Goal: Transaction & Acquisition: Book appointment/travel/reservation

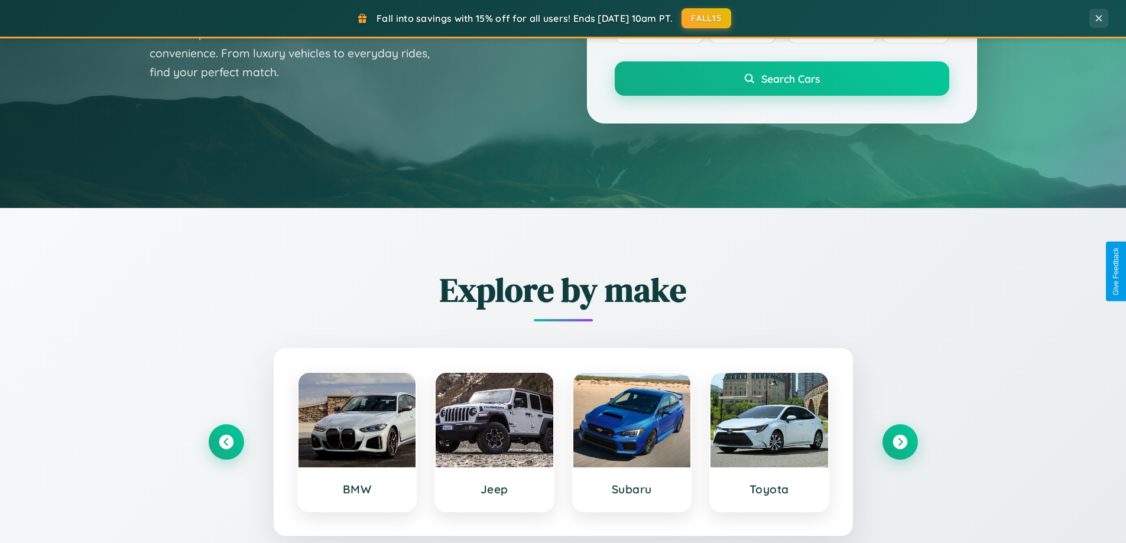
scroll to position [813, 0]
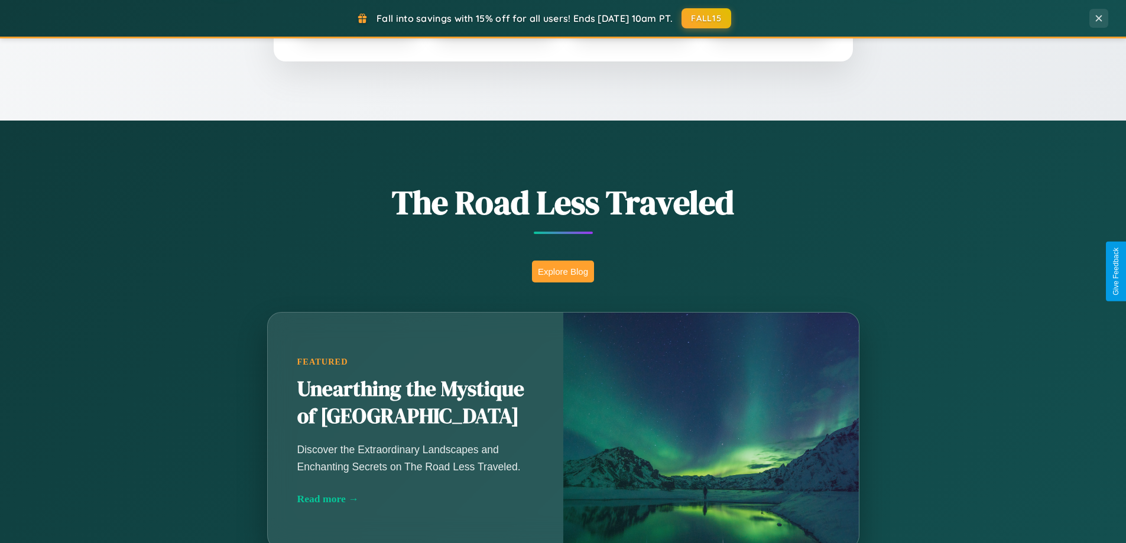
click at [563, 271] on button "Explore Blog" at bounding box center [563, 272] width 62 height 22
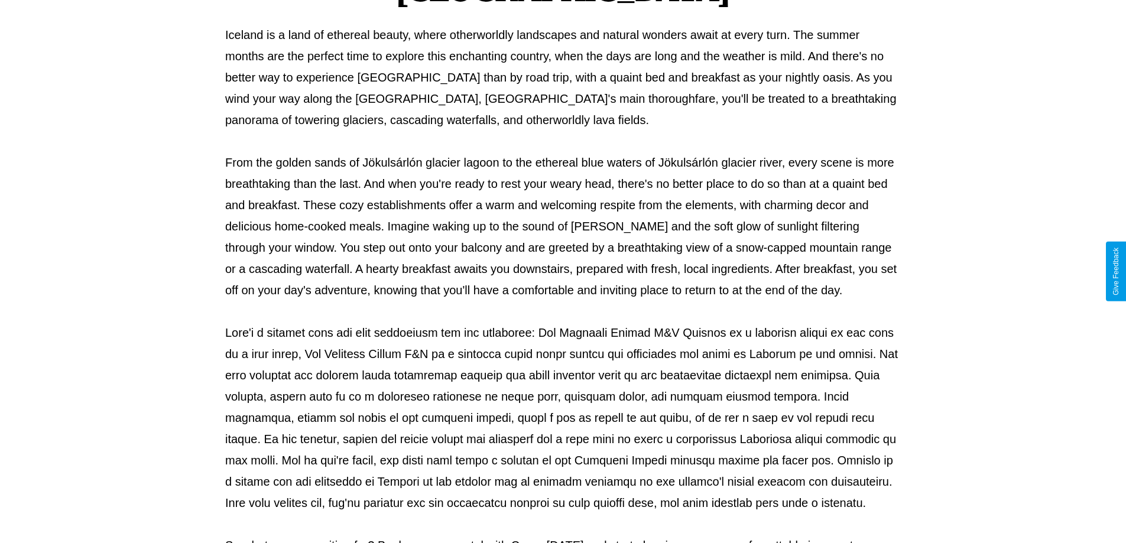
scroll to position [382, 0]
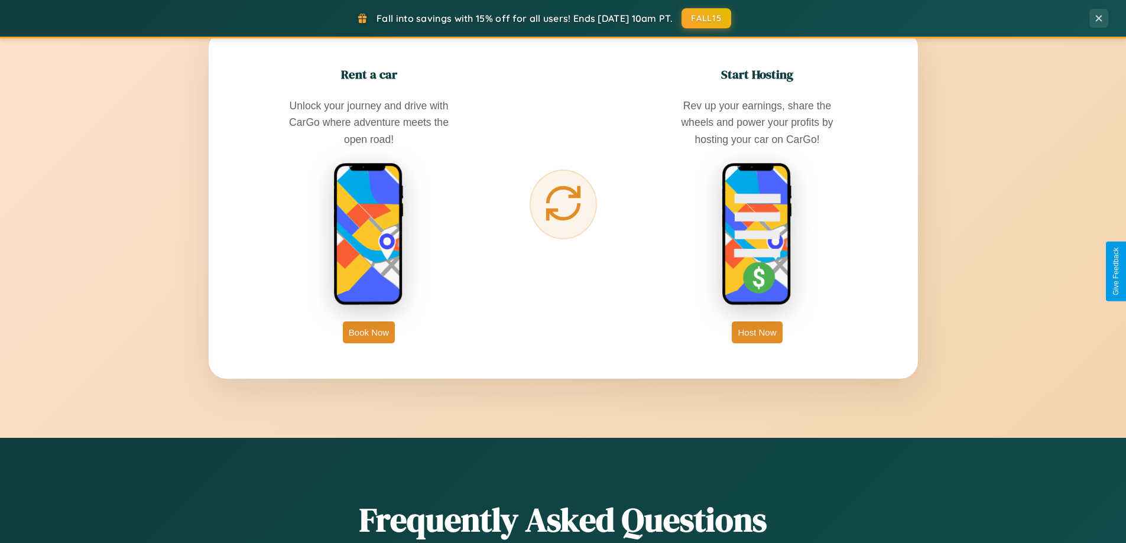
scroll to position [1899, 0]
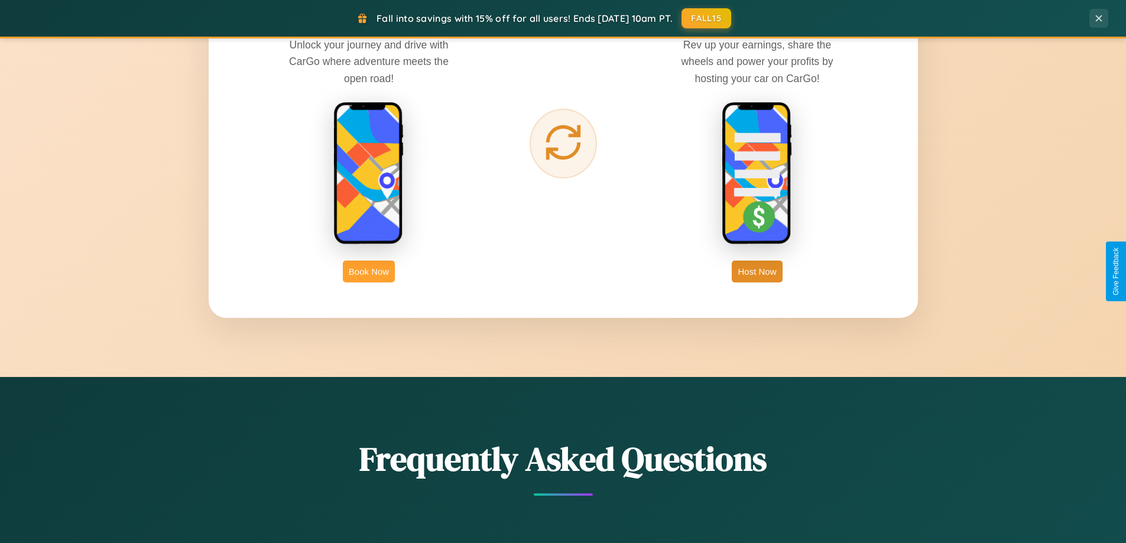
click at [369, 271] on button "Book Now" at bounding box center [369, 272] width 52 height 22
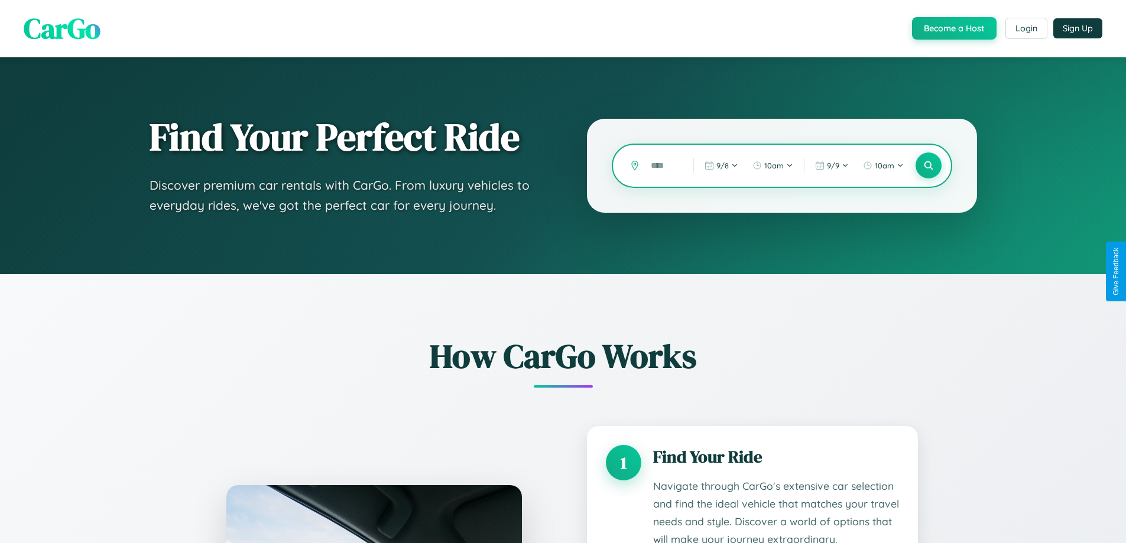
click at [663, 166] on input "text" at bounding box center [663, 165] width 37 height 21
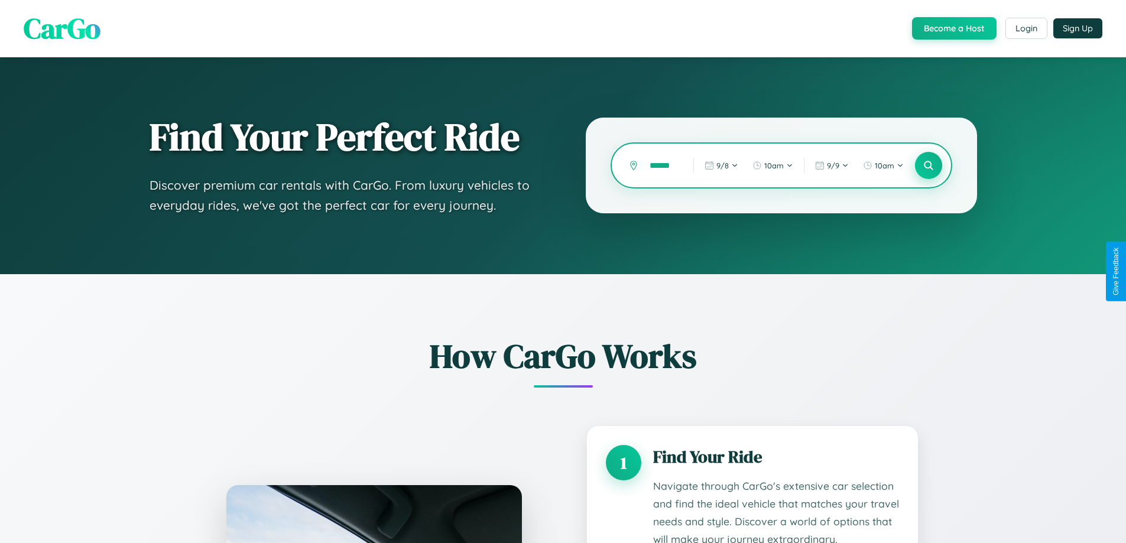
type input "******"
click at [928, 166] on icon at bounding box center [928, 165] width 11 height 11
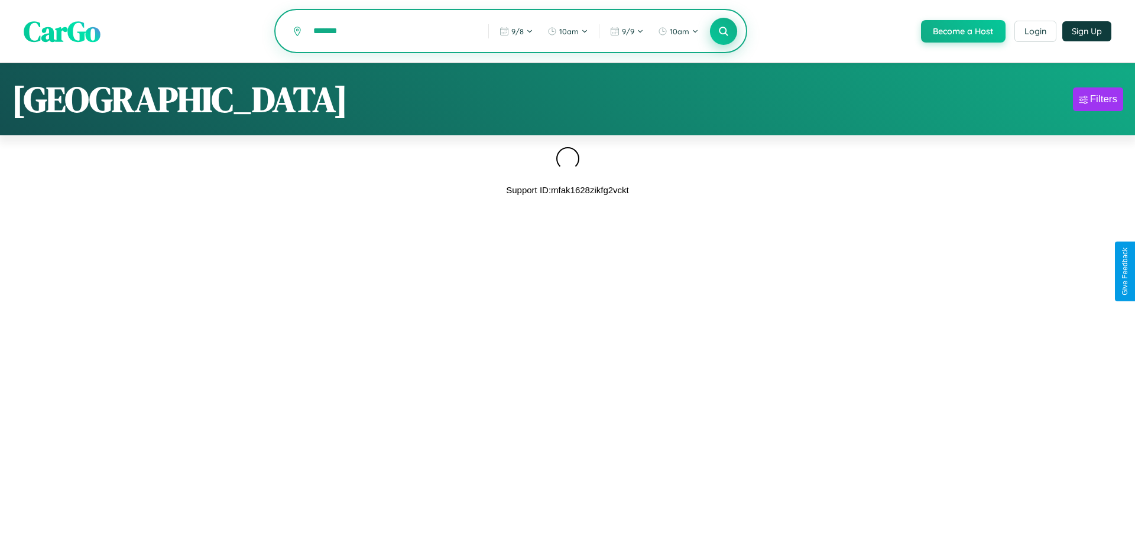
type input "*******"
click at [722, 32] on icon at bounding box center [723, 30] width 11 height 11
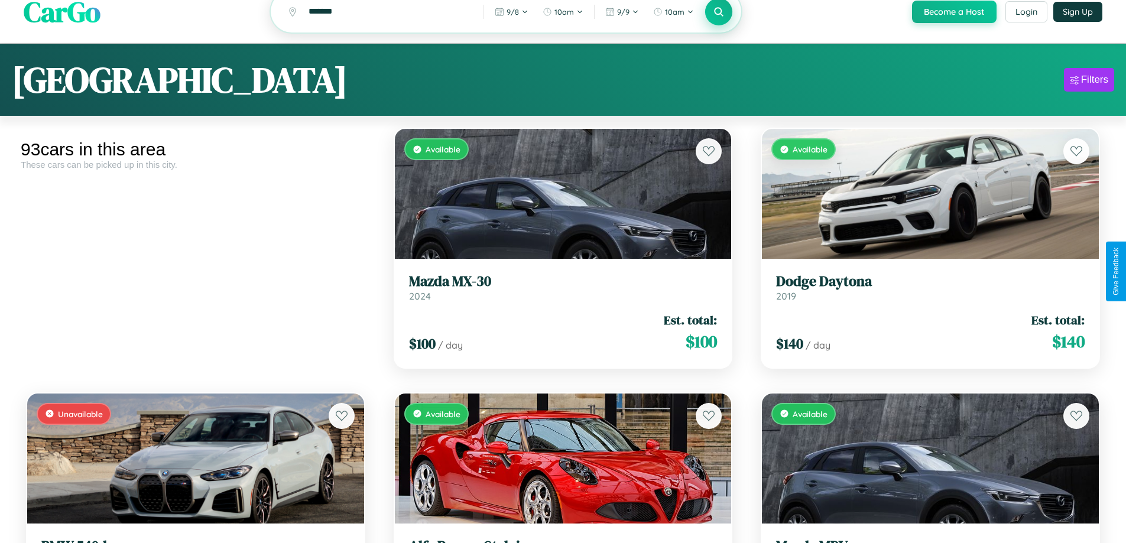
scroll to position [72, 0]
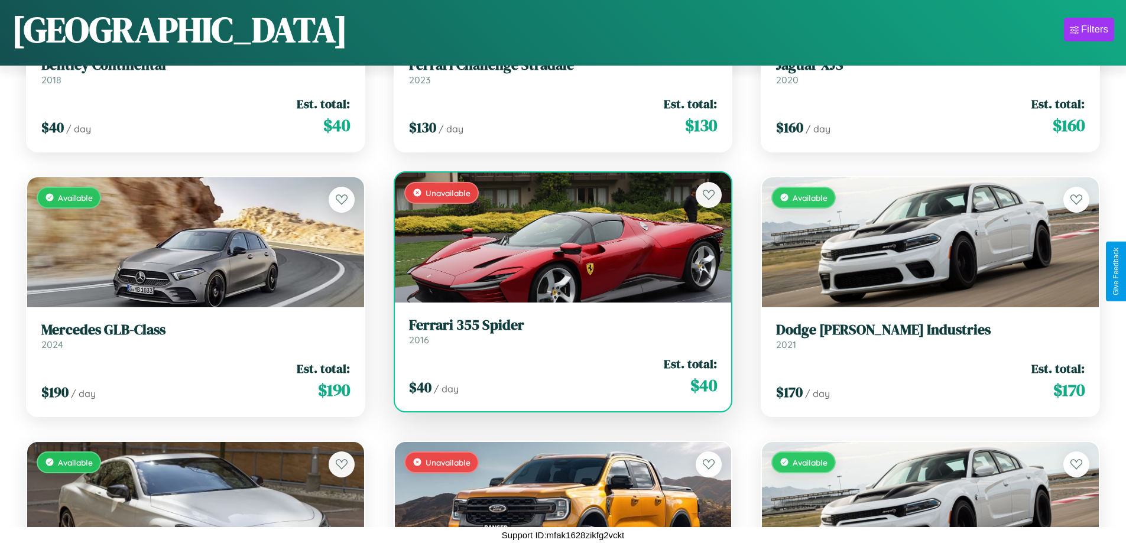
click at [558, 336] on link "Ferrari 355 Spider 2016" at bounding box center [563, 331] width 309 height 29
